Goal: Find specific page/section: Find specific page/section

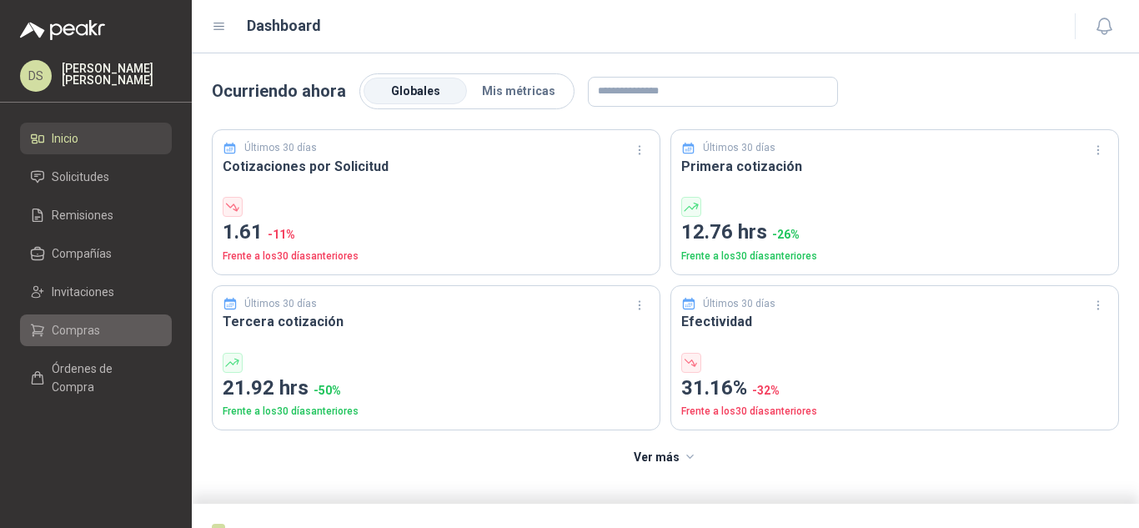
click at [89, 332] on span "Compras" at bounding box center [76, 330] width 48 height 18
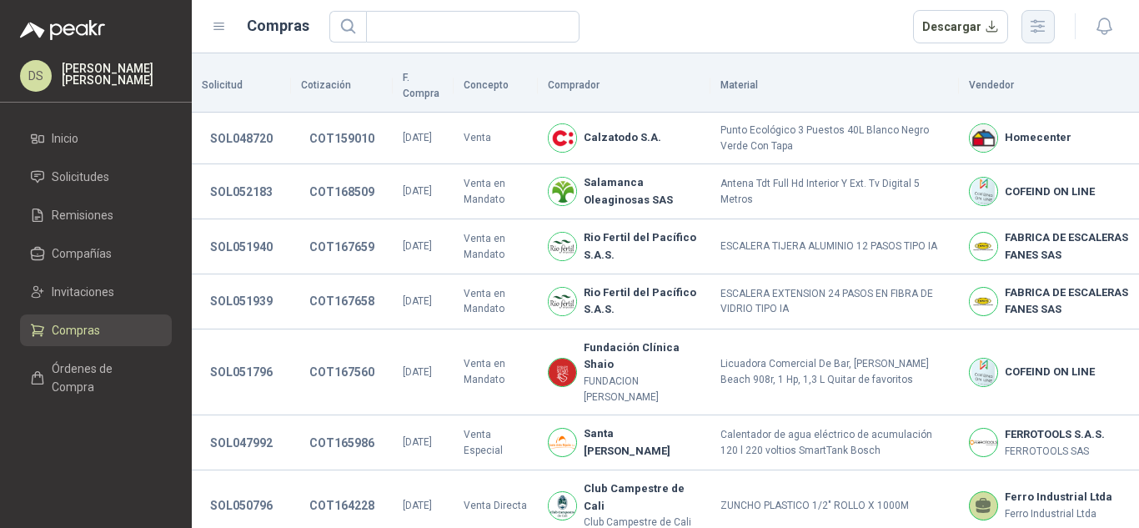
click at [1033, 28] on icon "button" at bounding box center [1037, 26] width 19 height 19
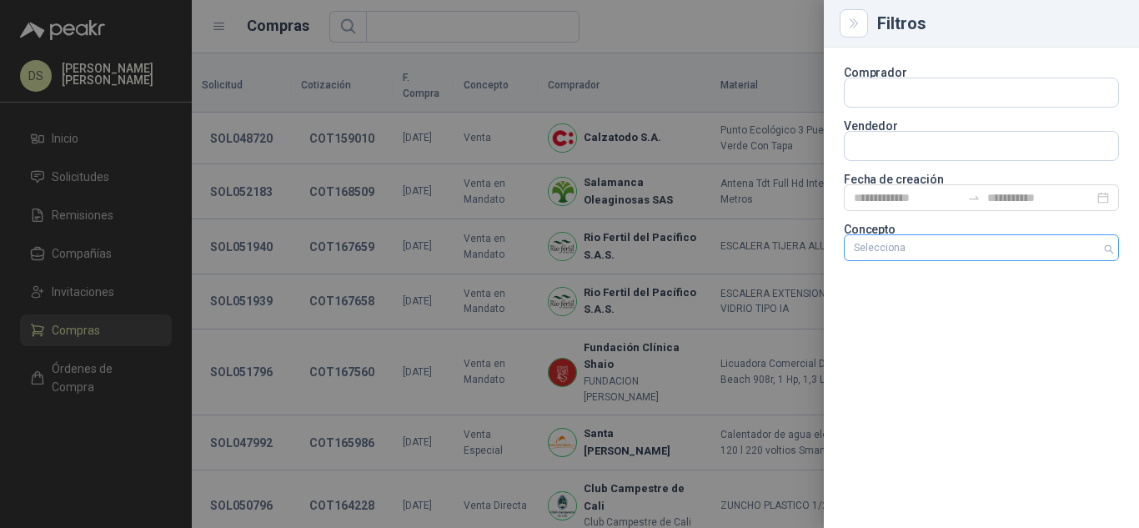
click at [1034, 243] on div at bounding box center [972, 248] width 251 height 12
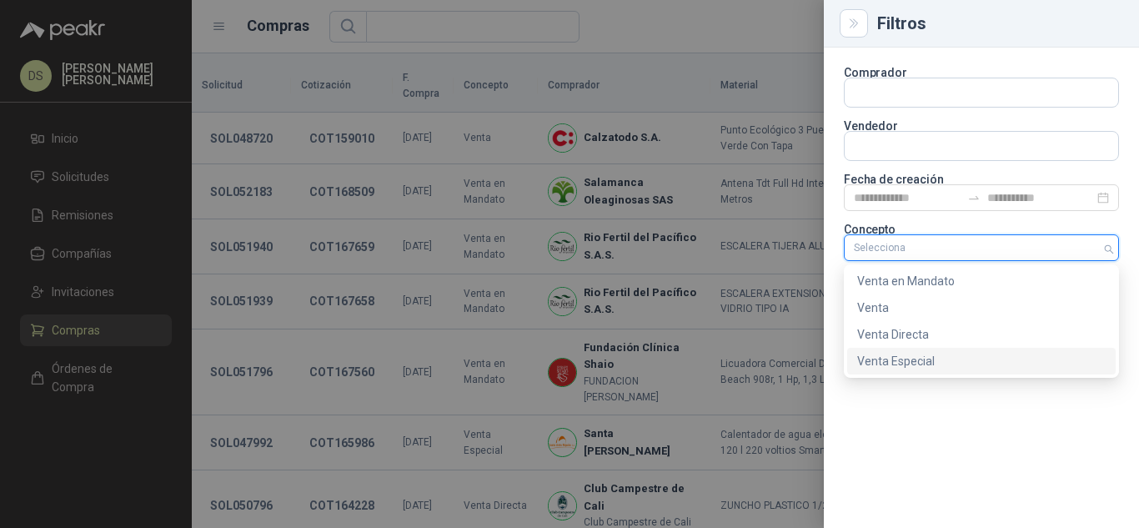
drag, startPoint x: 1006, startPoint y: 356, endPoint x: 995, endPoint y: 359, distance: 11.1
click at [1005, 356] on div "Venta Especial" at bounding box center [981, 361] width 249 height 18
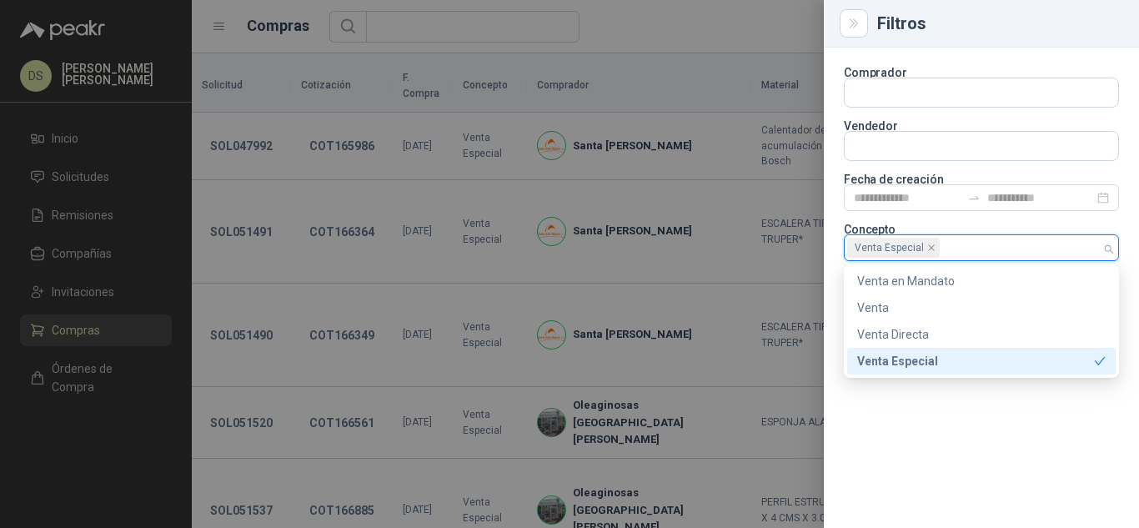
click at [630, 23] on div at bounding box center [569, 264] width 1139 height 528
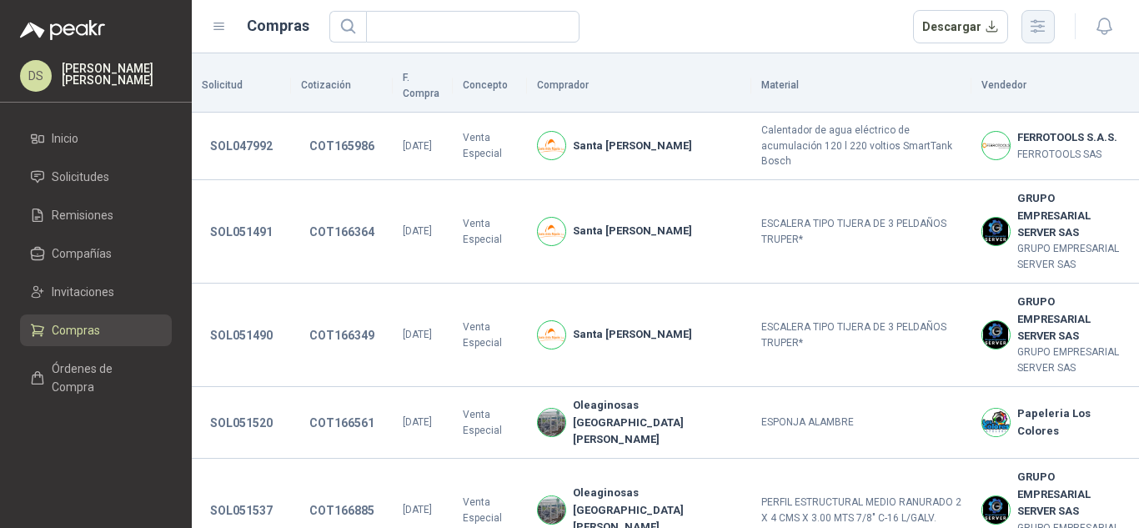
click at [1053, 18] on button "button" at bounding box center [1038, 26] width 33 height 33
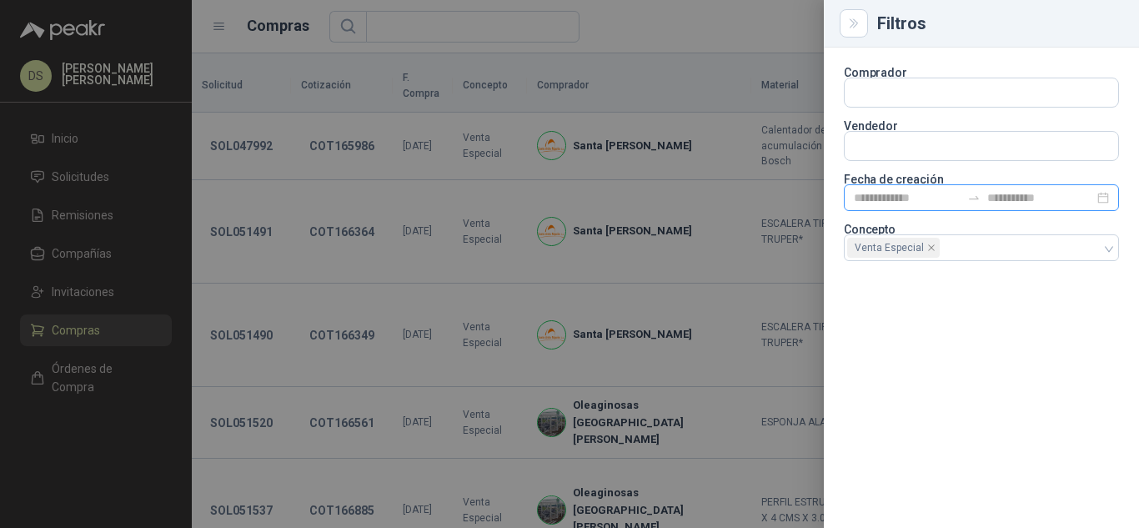
click at [962, 203] on div at bounding box center [974, 197] width 27 height 13
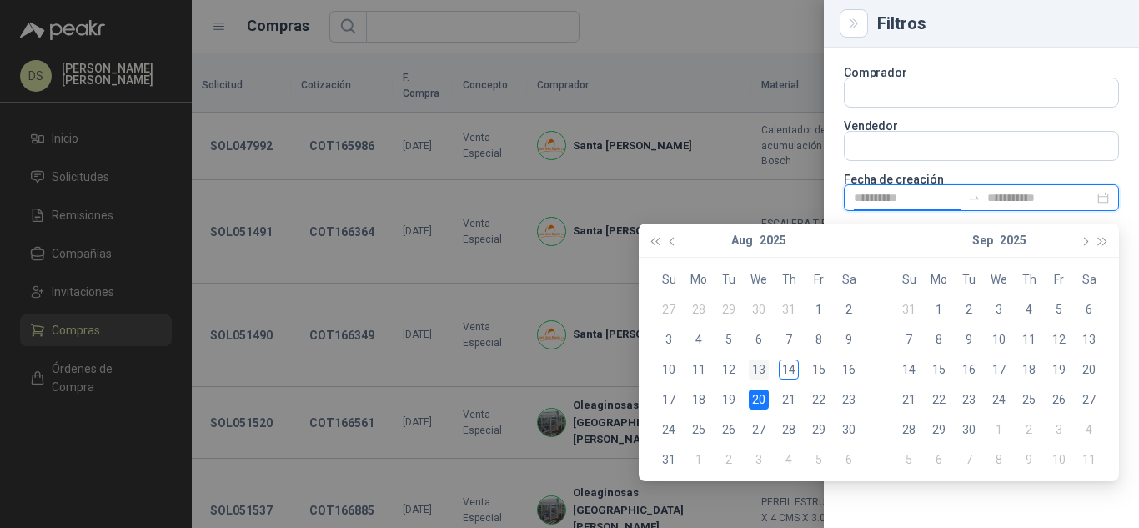
type input "**********"
click at [755, 369] on div "13" at bounding box center [759, 369] width 20 height 20
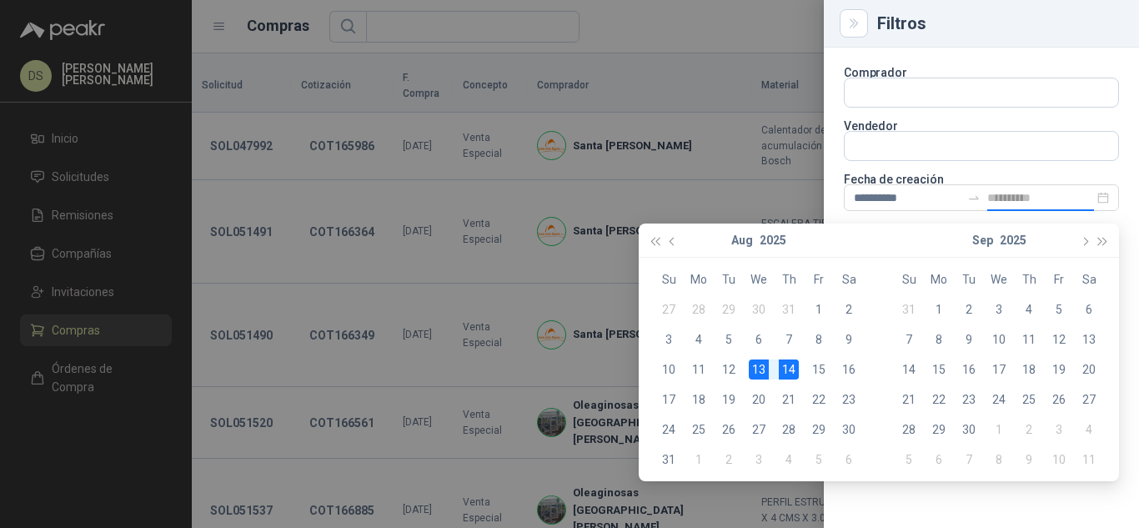
click at [784, 369] on div "14" at bounding box center [789, 369] width 20 height 20
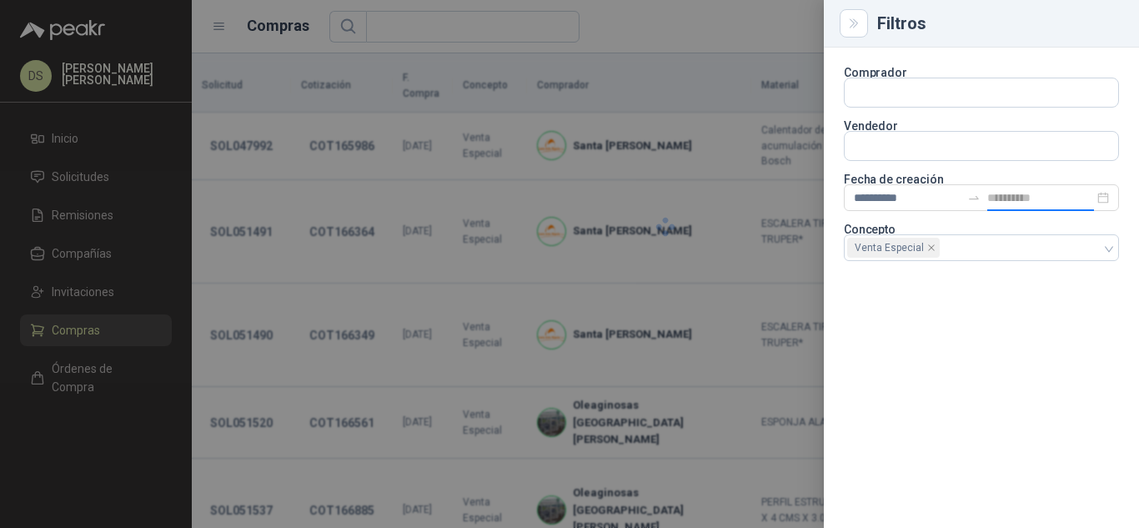
type input "**********"
click at [745, 37] on div at bounding box center [569, 264] width 1139 height 528
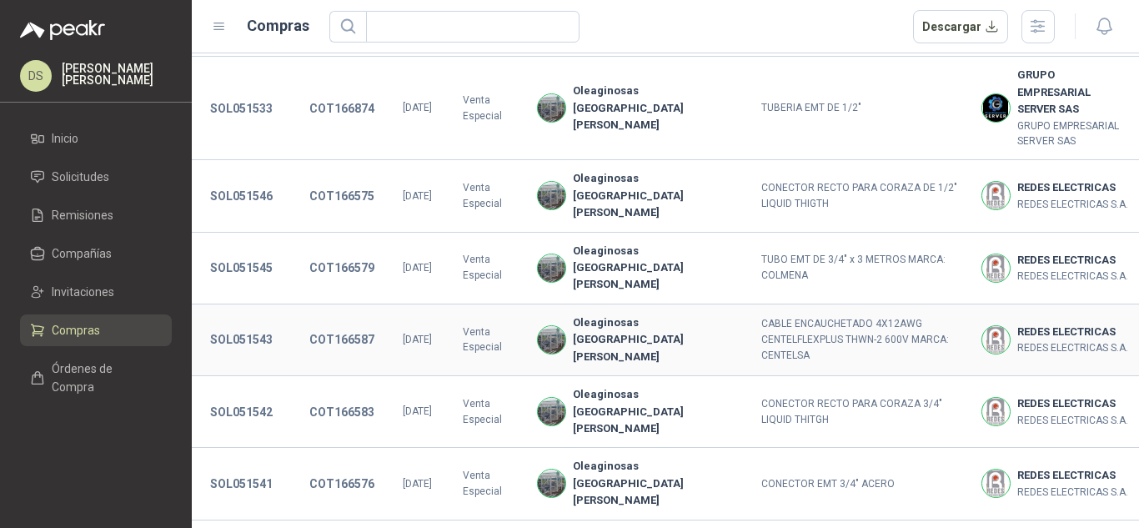
scroll to position [477, 0]
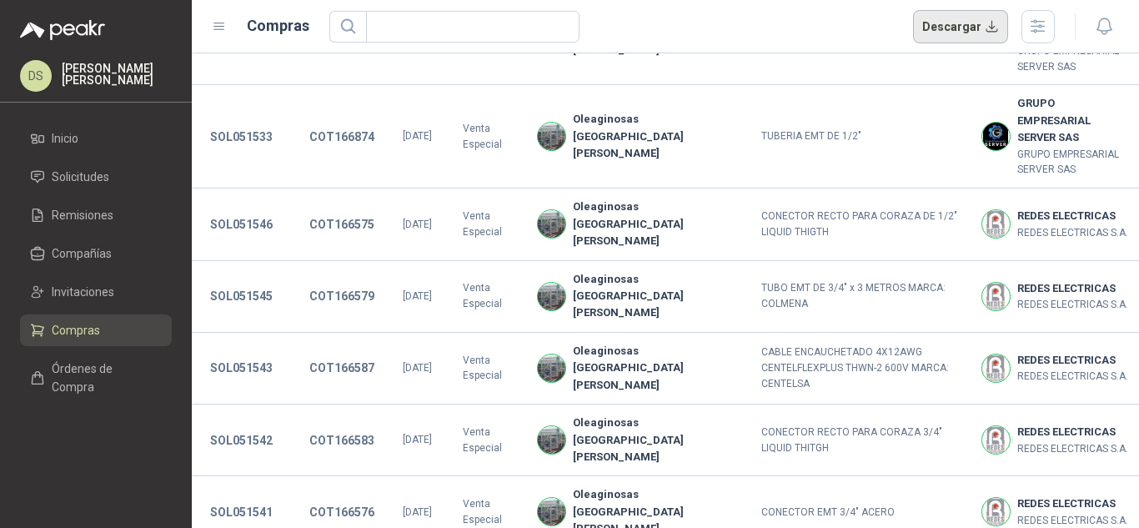
click at [940, 38] on button "Descargar" at bounding box center [961, 26] width 96 height 33
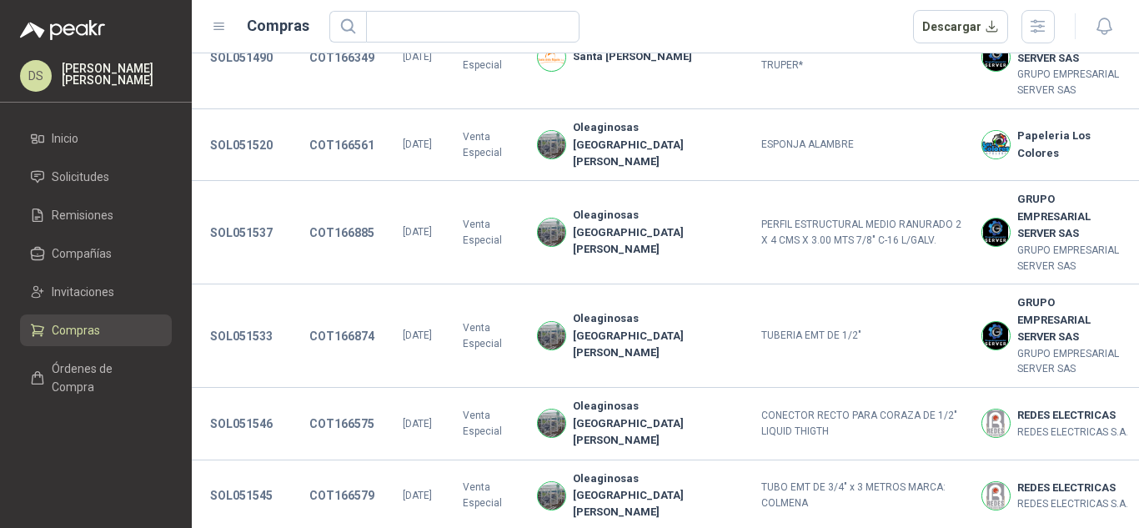
scroll to position [0, 0]
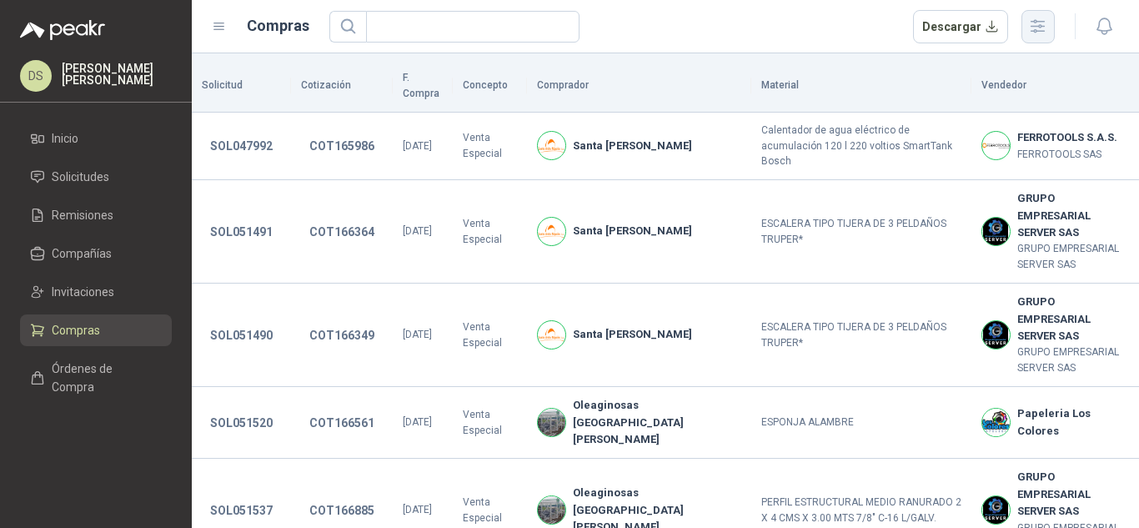
click at [1042, 41] on button "button" at bounding box center [1038, 26] width 33 height 33
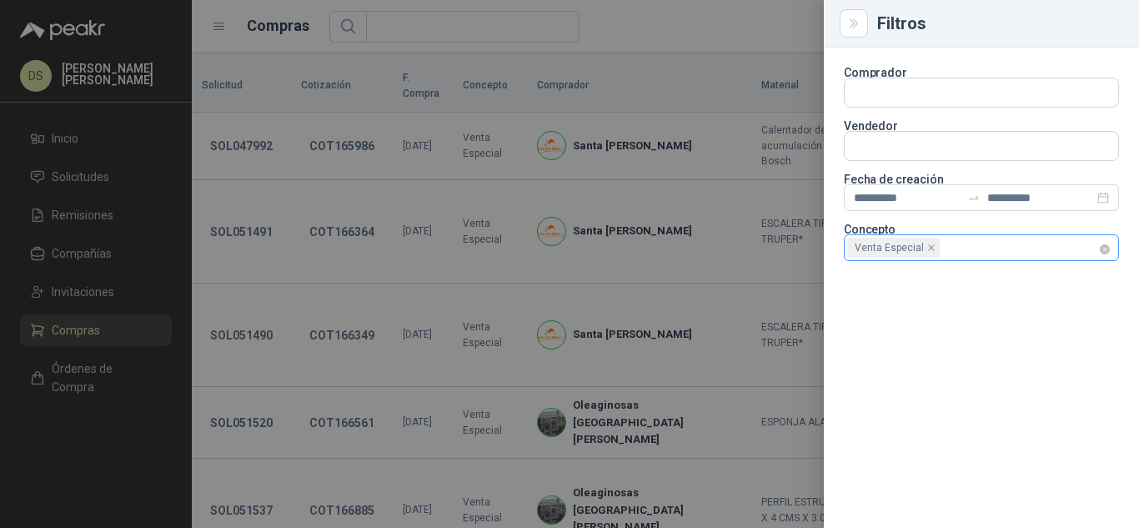
click at [1116, 254] on div "Venta Especial" at bounding box center [981, 247] width 275 height 27
click at [1082, 250] on div at bounding box center [972, 248] width 251 height 12
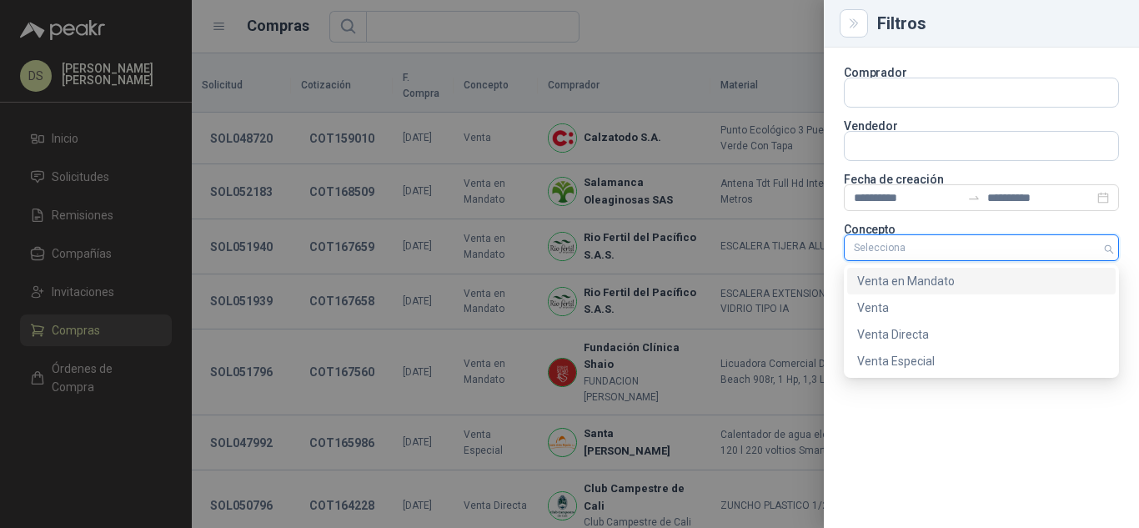
click at [944, 274] on div "Venta en Mandato" at bounding box center [981, 281] width 249 height 18
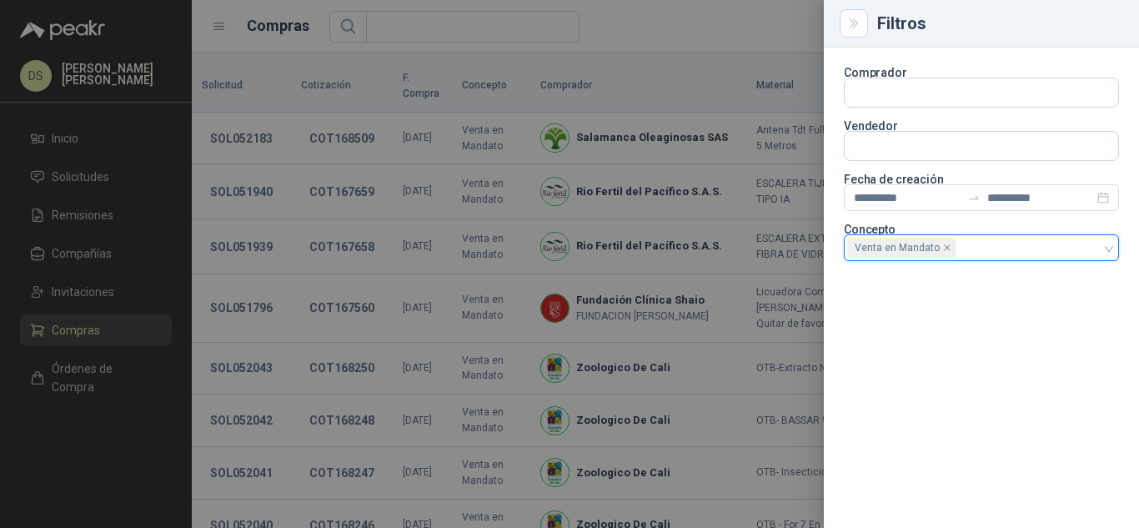
click at [688, 30] on div at bounding box center [569, 264] width 1139 height 528
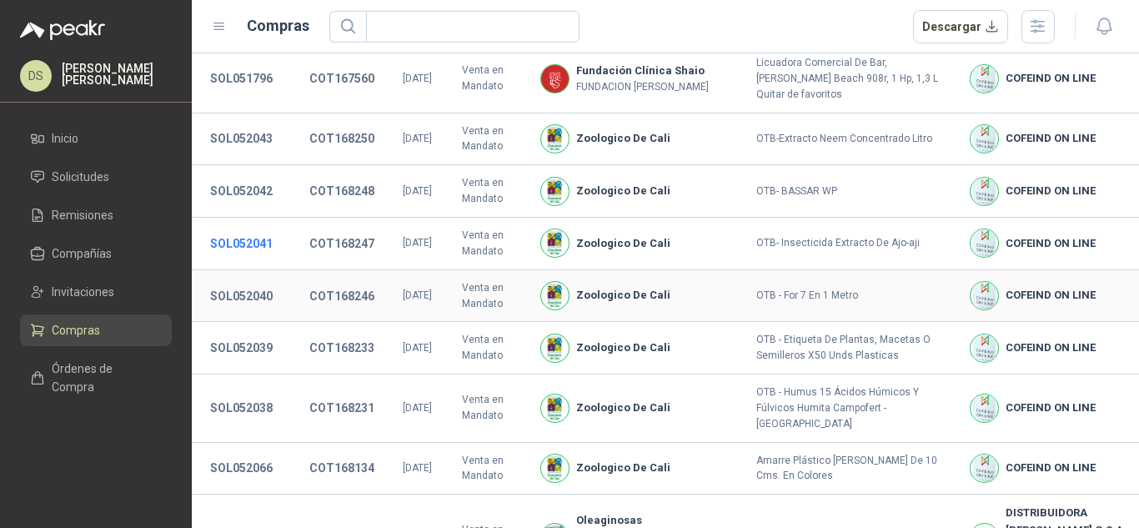
scroll to position [223, 0]
